Goal: Task Accomplishment & Management: Complete application form

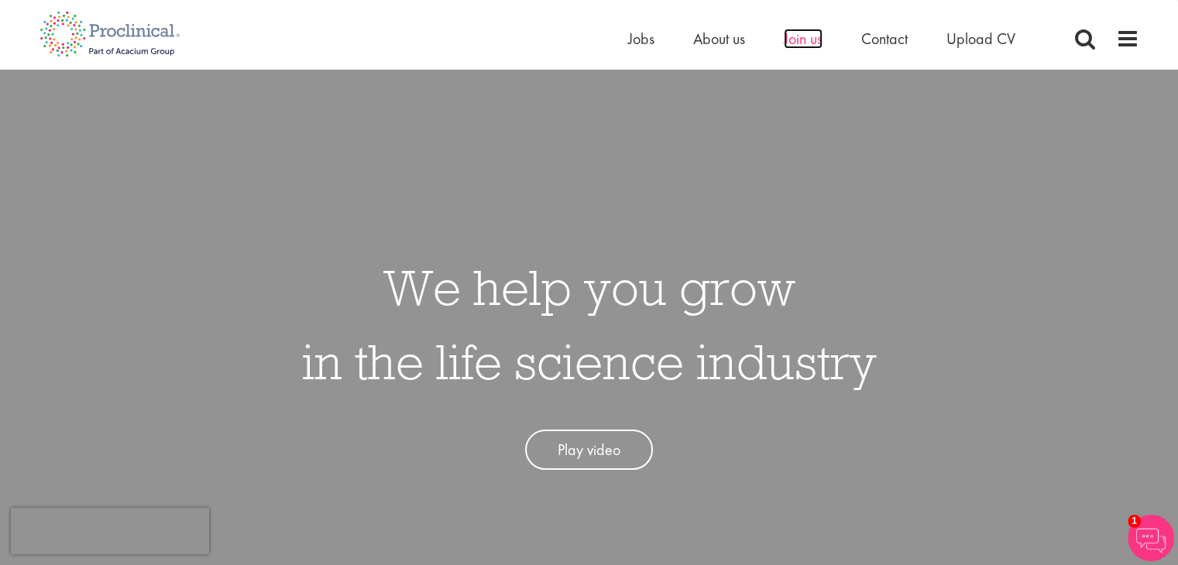
click at [803, 47] on span "Join us" at bounding box center [803, 39] width 39 height 20
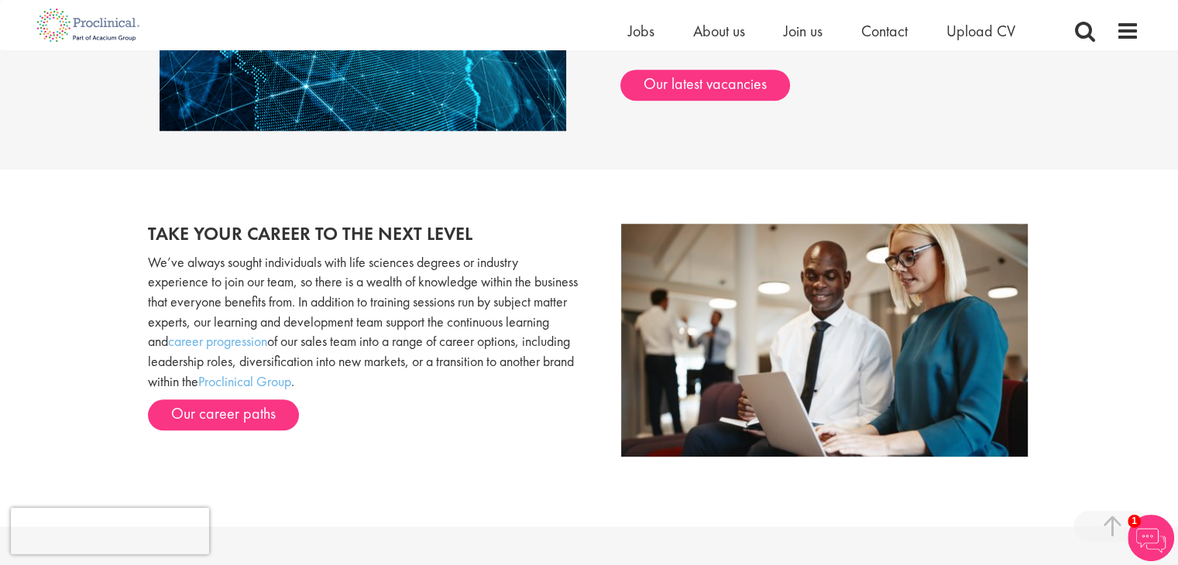
scroll to position [1468, 0]
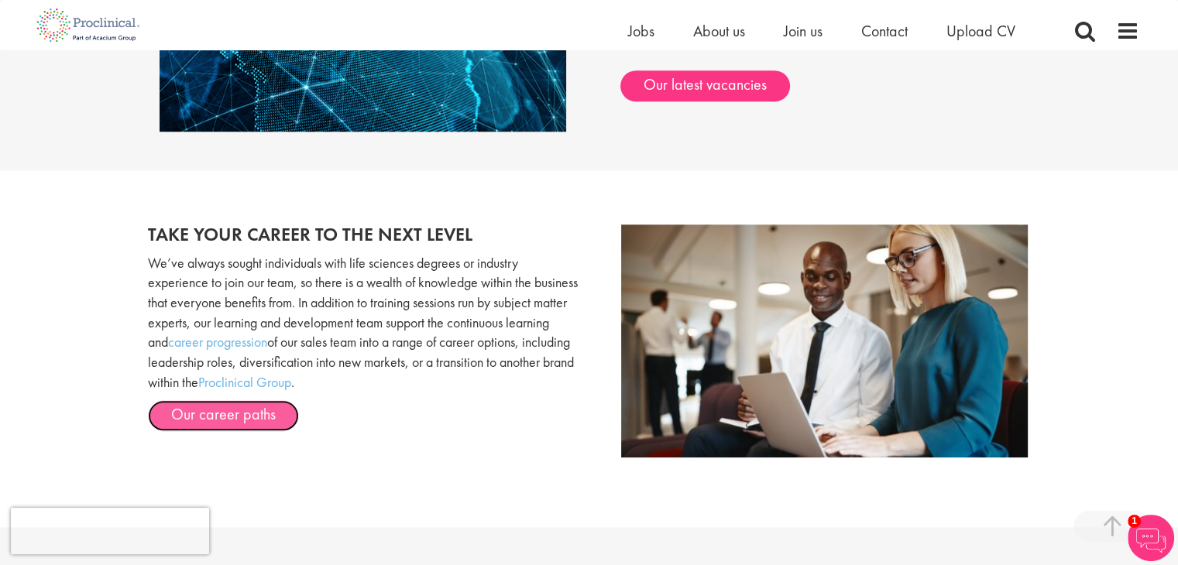
click at [223, 419] on link "Our career paths" at bounding box center [223, 415] width 151 height 31
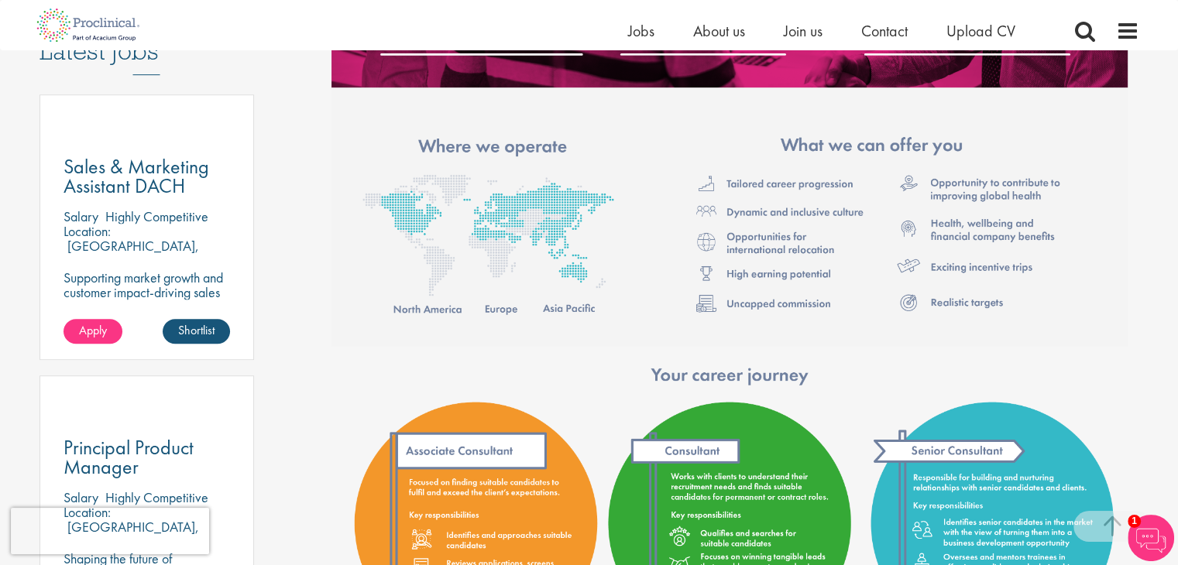
scroll to position [835, 0]
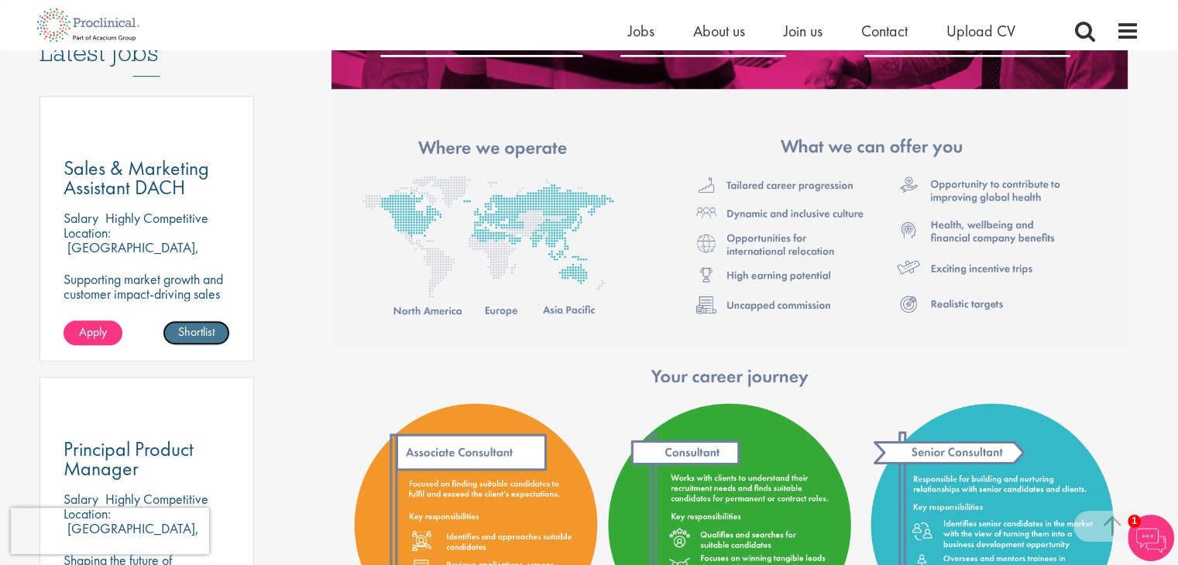
click at [188, 321] on link "Shortlist" at bounding box center [196, 333] width 67 height 25
click at [75, 321] on link "Apply" at bounding box center [93, 333] width 59 height 25
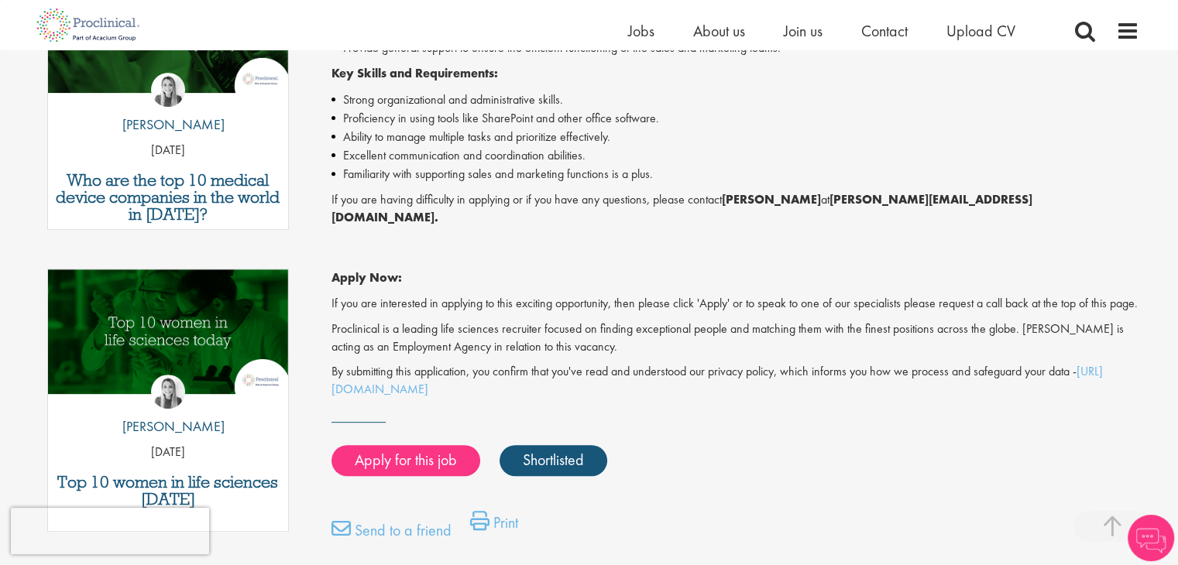
scroll to position [579, 0]
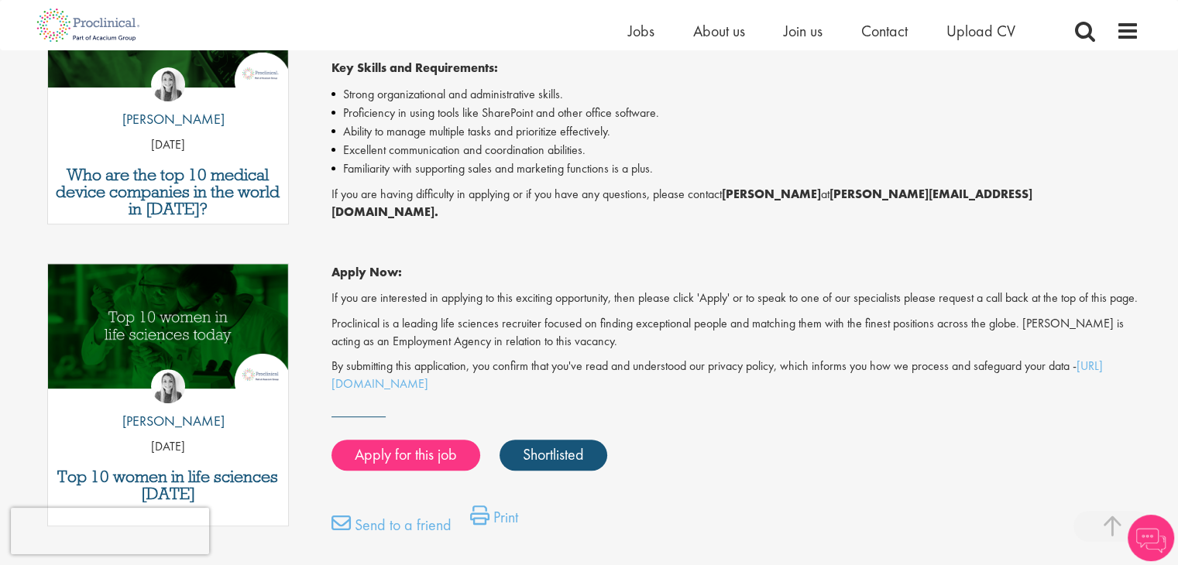
click at [557, 191] on p "If you are having difficulty in applying or if you have any questions, please c…" at bounding box center [736, 204] width 808 height 36
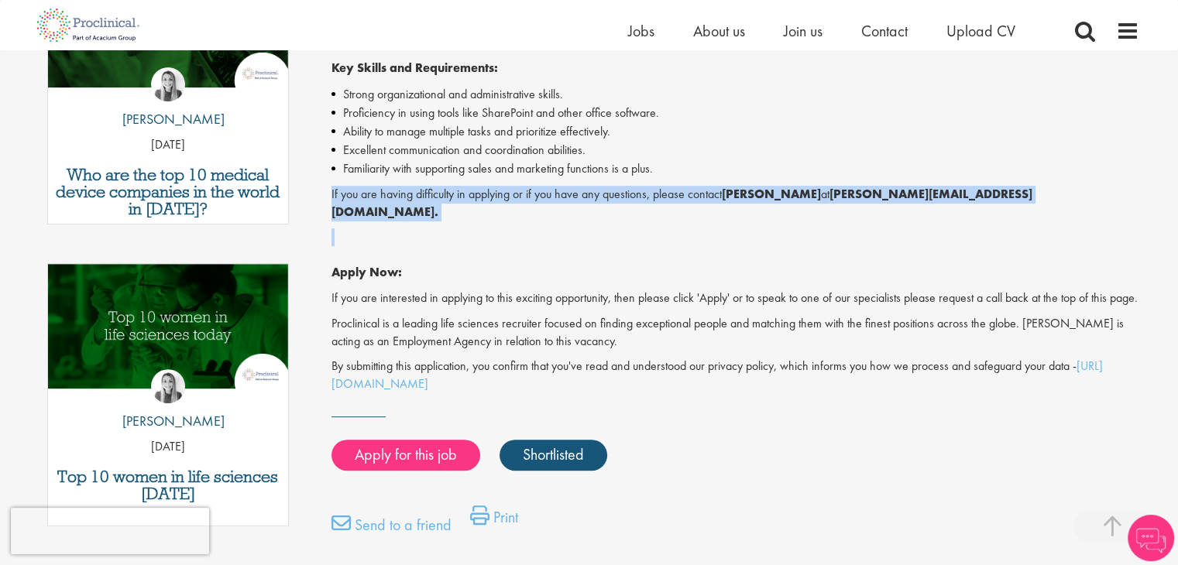
click at [557, 191] on p "If you are having difficulty in applying or if you have any questions, please c…" at bounding box center [736, 204] width 808 height 36
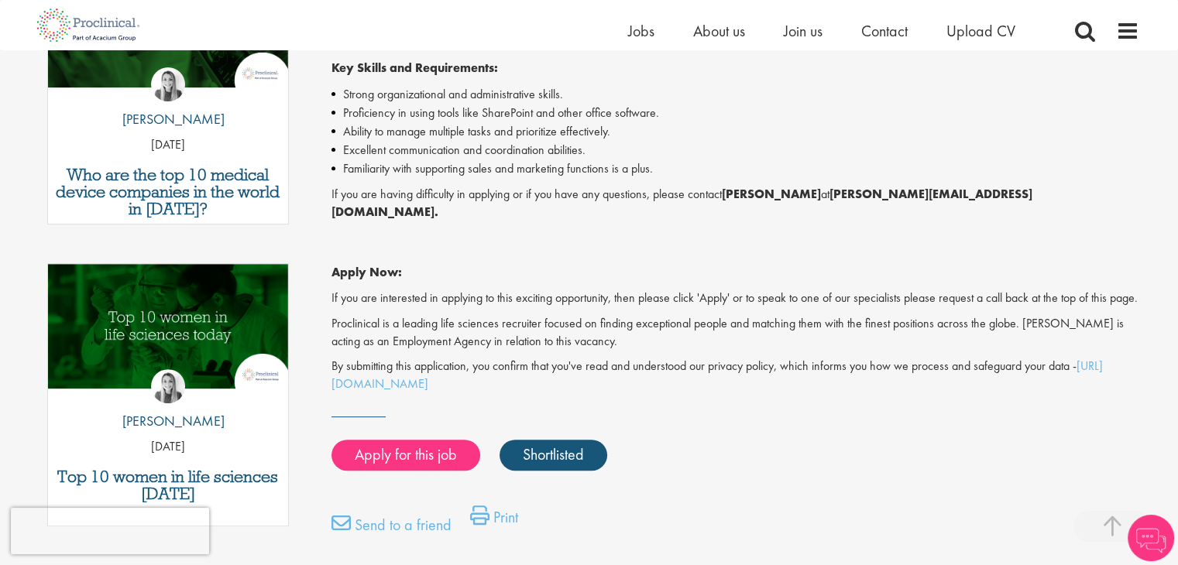
click at [536, 290] on p "If you are interested in applying to this exciting opportunity, then please cli…" at bounding box center [736, 299] width 808 height 18
click at [414, 459] on link "Apply for this job" at bounding box center [406, 455] width 149 height 31
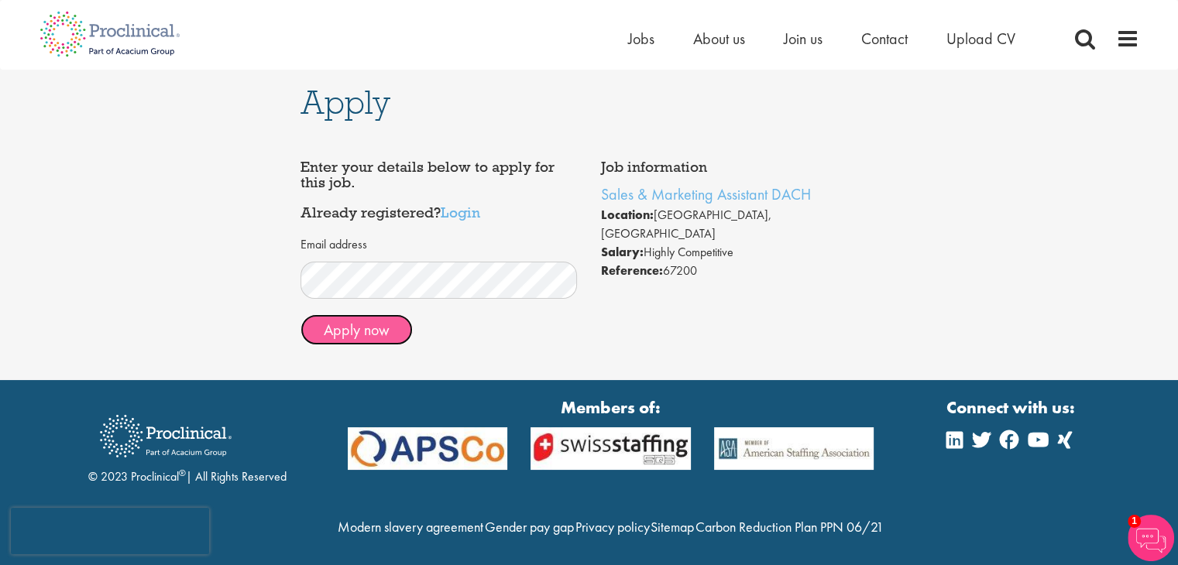
click at [376, 320] on button "Apply now" at bounding box center [357, 329] width 112 height 31
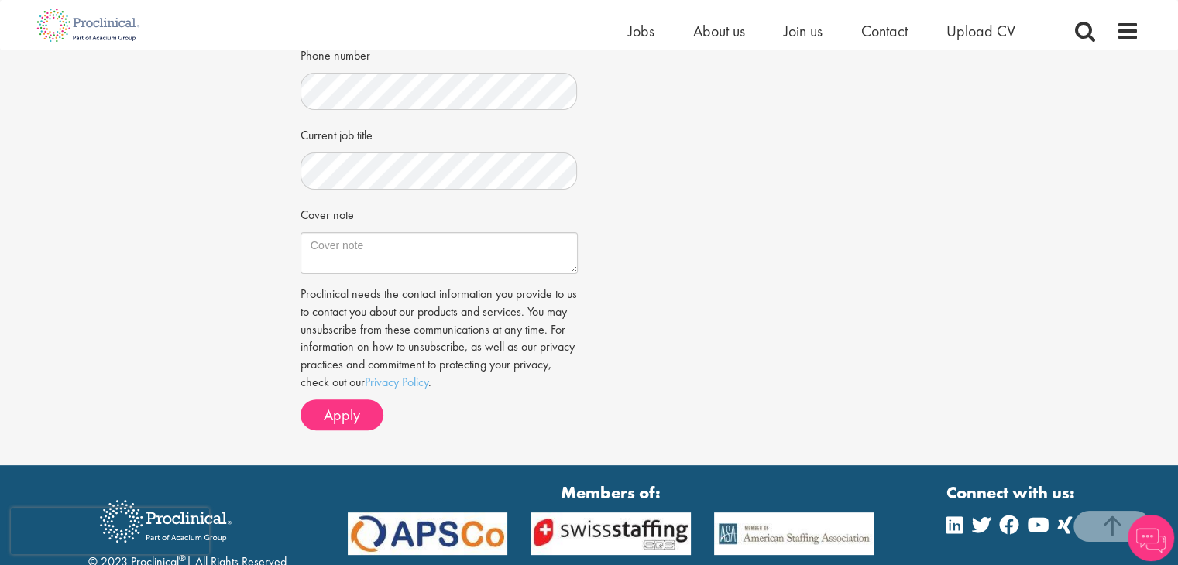
scroll to position [437, 0]
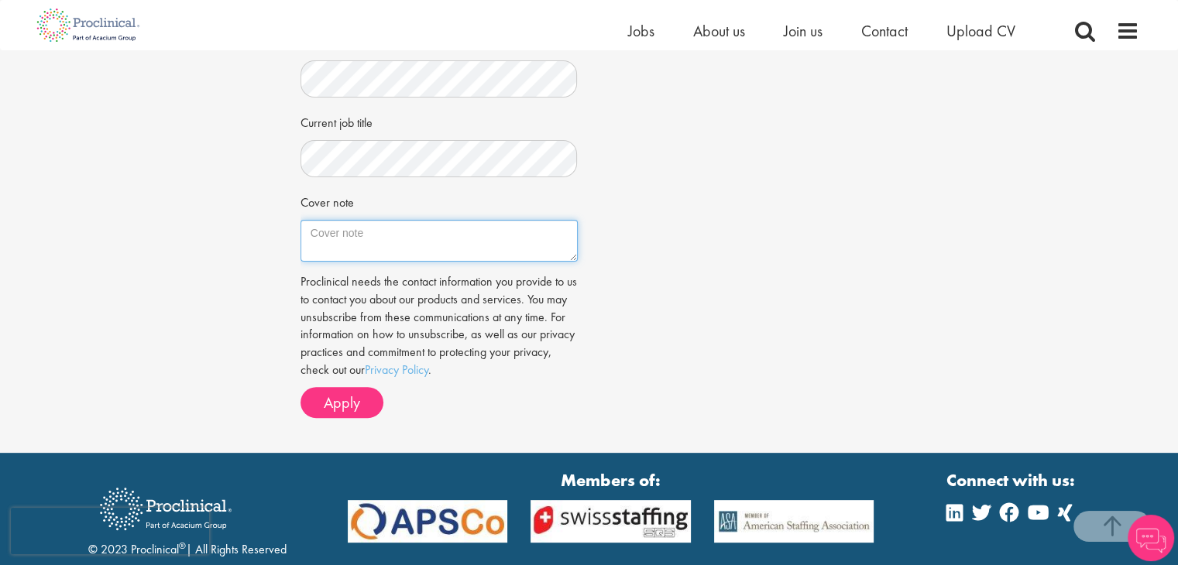
click at [418, 240] on textarea "Cover note" at bounding box center [439, 241] width 277 height 42
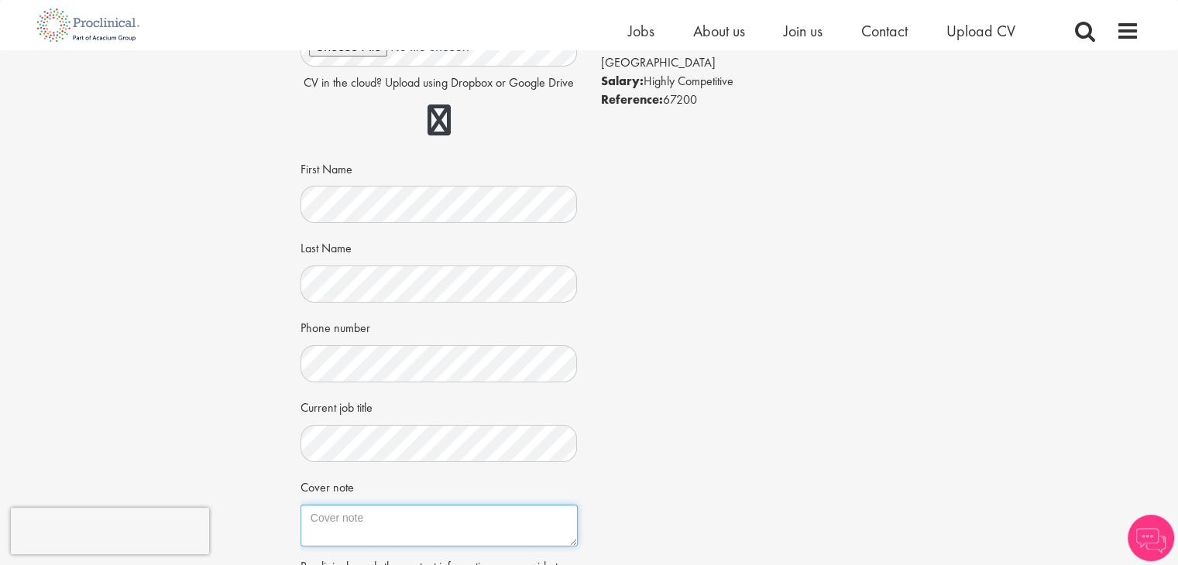
scroll to position [151, 0]
click at [248, 273] on div "Apply Job information Sales & Marketing Assistant DACH Location: Frankfurt, Ger…" at bounding box center [588, 319] width 1201 height 840
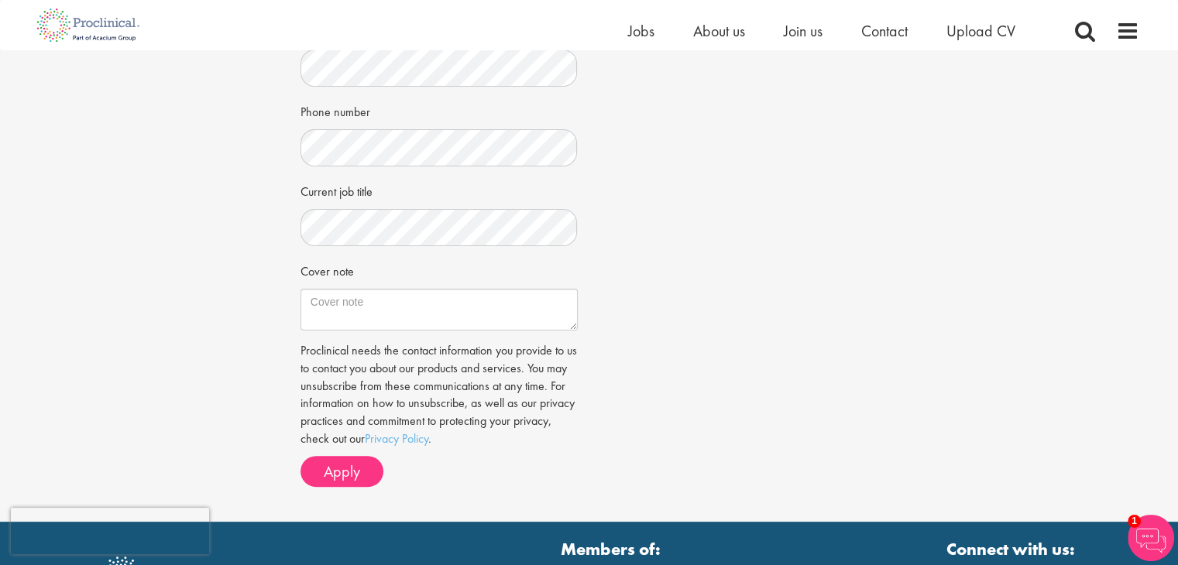
scroll to position [435, 0]
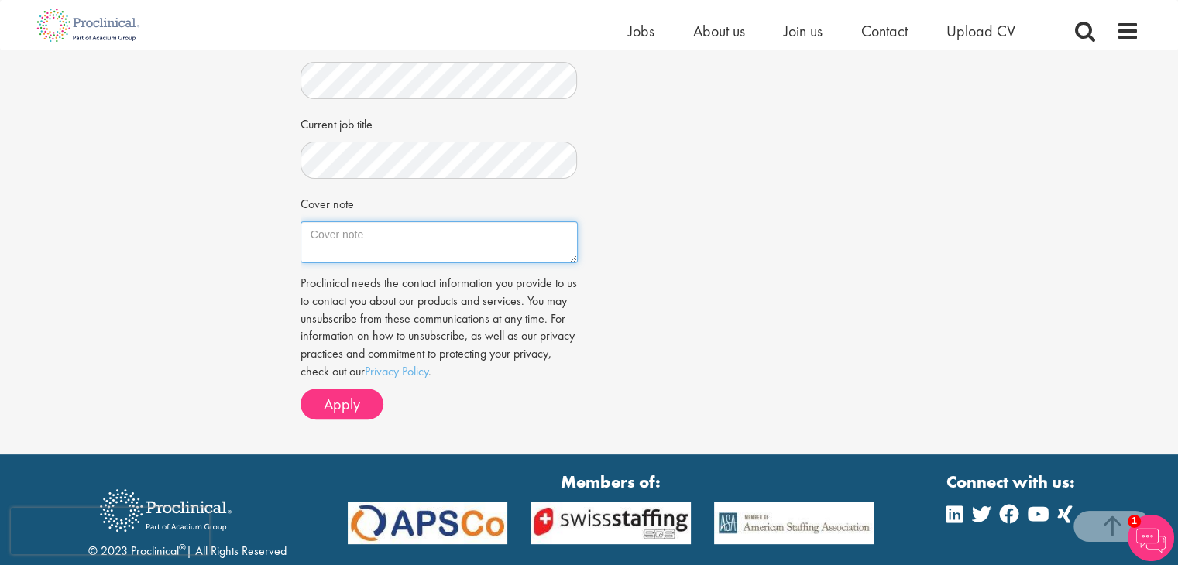
click at [372, 261] on textarea "Cover note" at bounding box center [439, 243] width 277 height 42
paste textarea "Dear Ms. Parbhu, I would like to express my interest in the Sales and Marketing…"
type textarea "Dear Ms. Parbhu, I would like to express my interest in the Sales and Marketing…"
click at [704, 220] on div "Job information Sales & Marketing Assistant DACH Location: Frankfurt, Germany S…" at bounding box center [589, 64] width 601 height 734
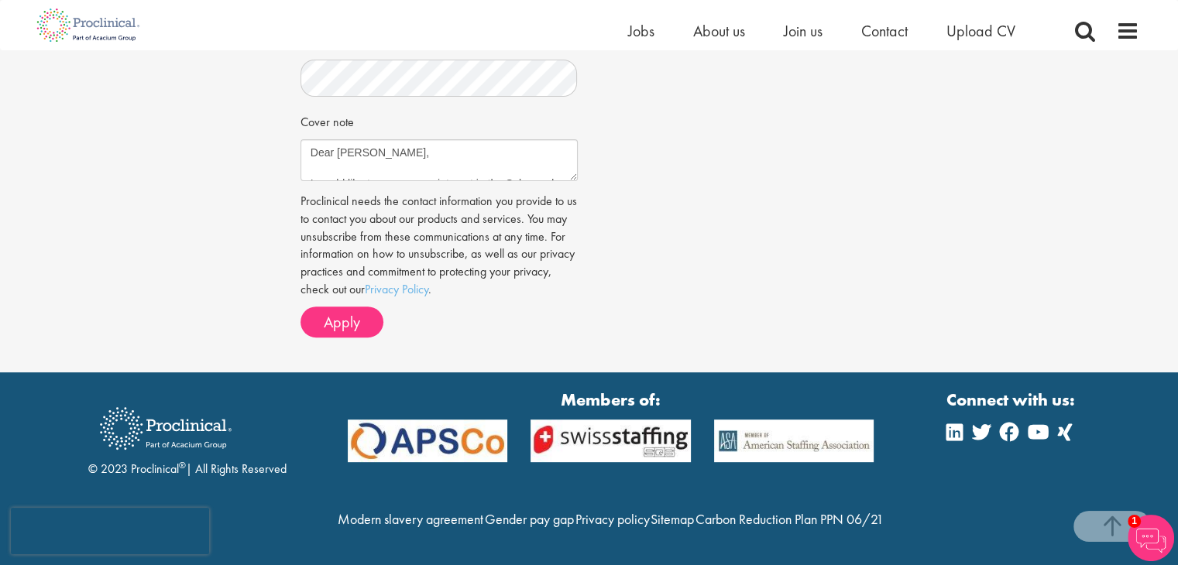
scroll to position [551, 0]
click at [332, 312] on span "Apply" at bounding box center [342, 322] width 36 height 20
